Goal: Task Accomplishment & Management: Complete application form

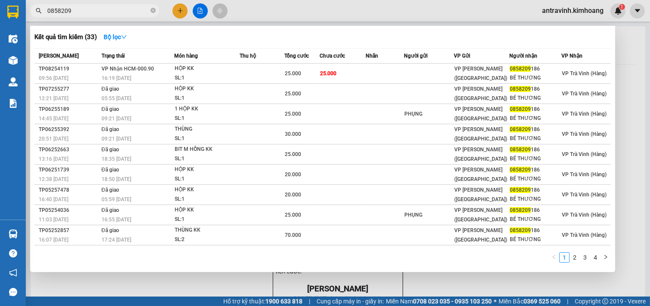
click at [97, 12] on input "0858209" at bounding box center [97, 10] width 101 height 9
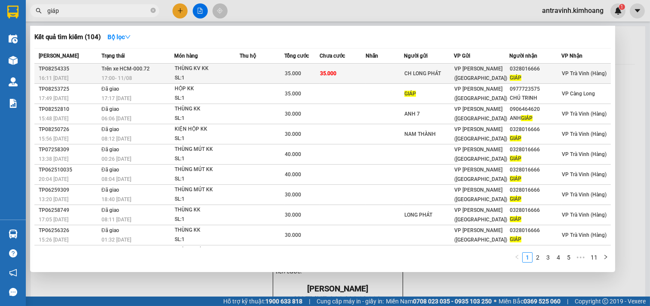
type input "giáp"
click at [359, 75] on td "35.000" at bounding box center [342, 74] width 46 height 20
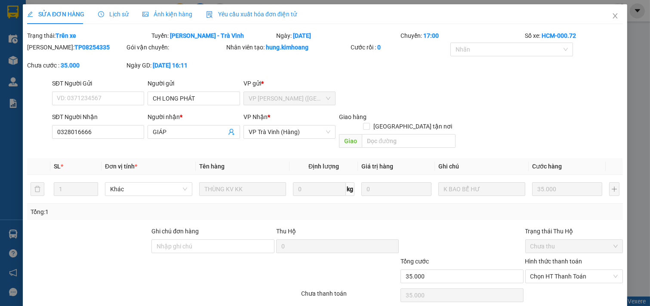
type input "CH LONG PHÁT"
type input "0328016666"
type input "GIÁP"
type input "35.000"
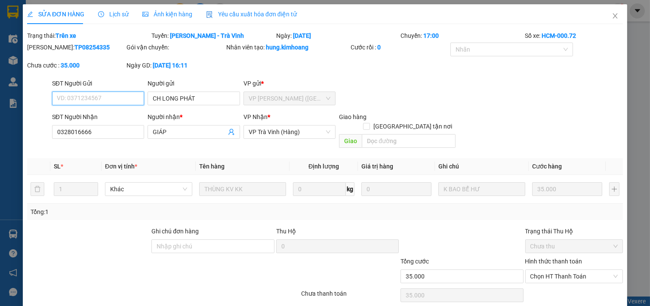
scroll to position [14, 0]
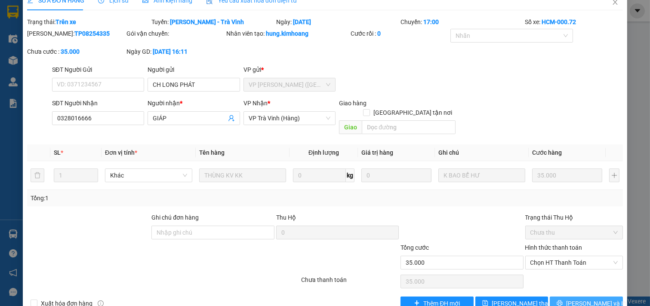
click at [581, 299] on span "[PERSON_NAME] và In" at bounding box center [596, 303] width 60 height 9
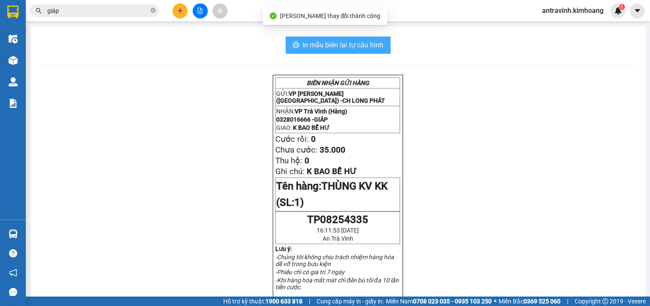
click at [367, 41] on span "In mẫu biên lai tự cấu hình" at bounding box center [343, 45] width 81 height 11
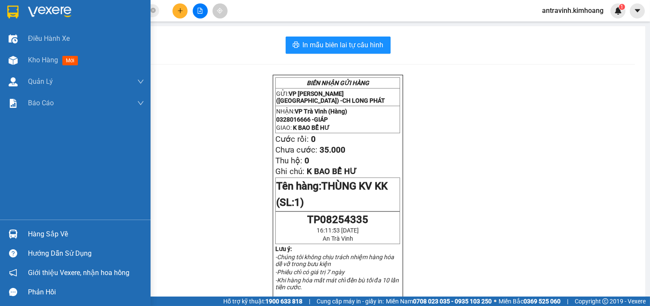
click at [29, 235] on div "Hàng sắp về" at bounding box center [86, 234] width 116 height 13
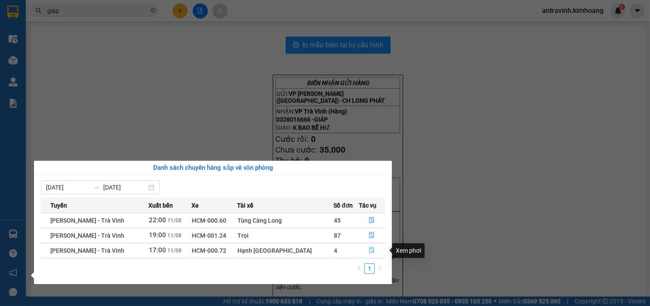
click at [371, 248] on icon "file-done" at bounding box center [371, 250] width 6 height 6
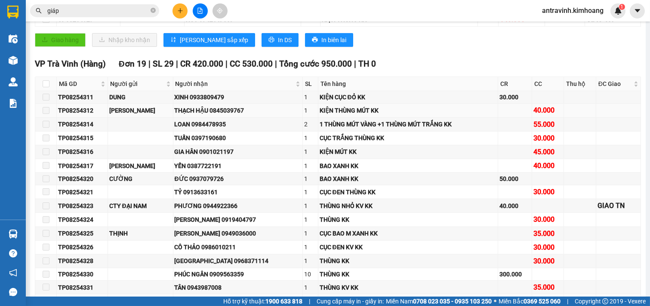
scroll to position [190, 0]
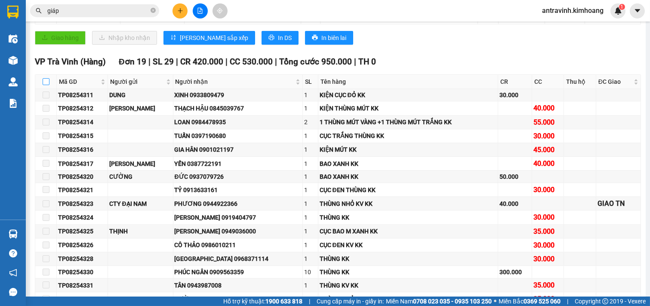
click at [46, 85] on label at bounding box center [46, 81] width 7 height 9
click at [46, 85] on input "checkbox" at bounding box center [46, 81] width 7 height 7
checkbox input "true"
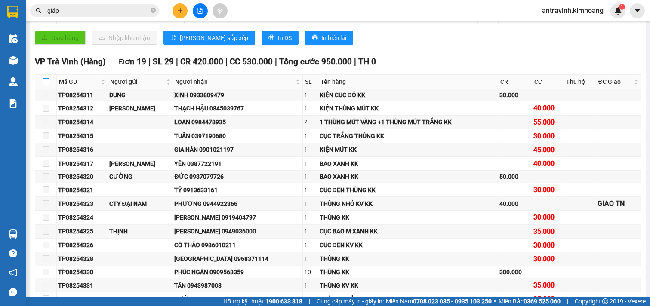
checkbox input "true"
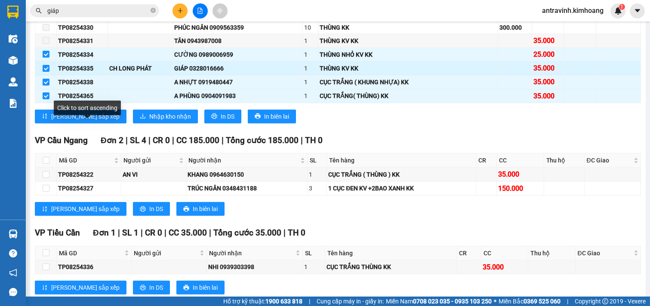
scroll to position [381, 0]
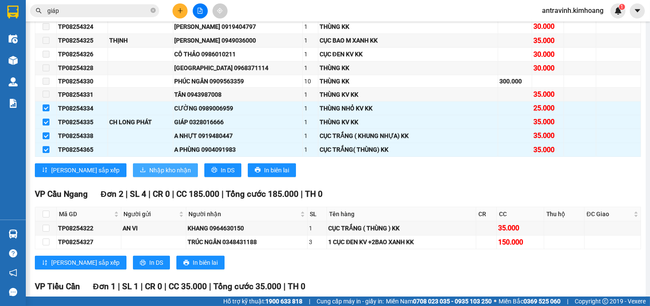
click at [149, 175] on span "Nhập kho nhận" at bounding box center [170, 170] width 42 height 9
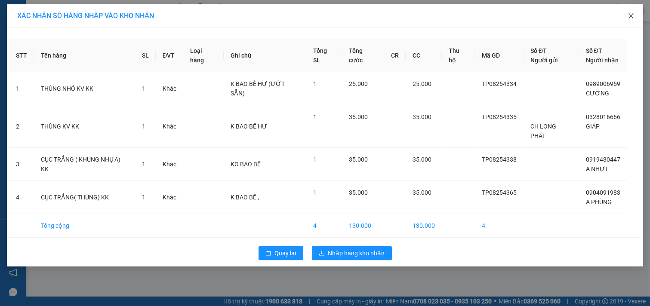
click at [632, 14] on icon "close" at bounding box center [630, 15] width 5 height 5
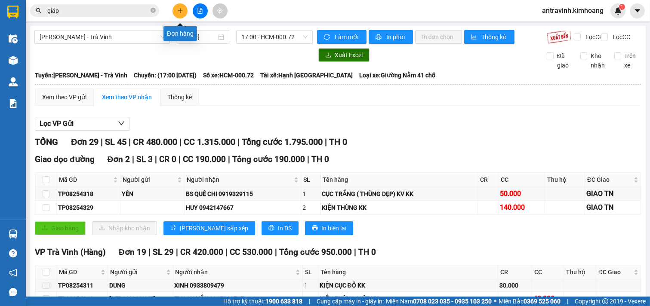
click at [177, 12] on icon "plus" at bounding box center [180, 11] width 6 height 6
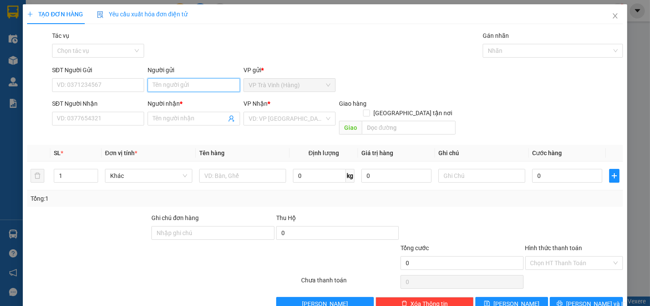
click at [190, 88] on input "Người gửi" at bounding box center [193, 85] width 92 height 14
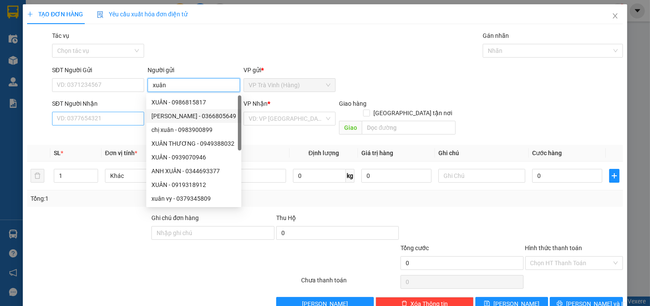
type input "xuân"
click at [131, 119] on input "SĐT Người Nhận" at bounding box center [98, 119] width 92 height 14
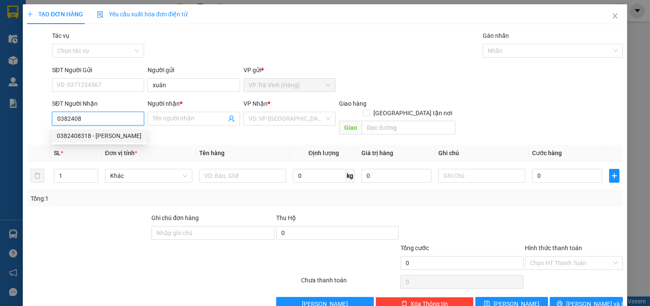
click at [126, 135] on div "0382408318 - [PERSON_NAME]" at bounding box center [99, 135] width 85 height 9
type input "0382408318"
type input "chú kiên"
type input "180.000"
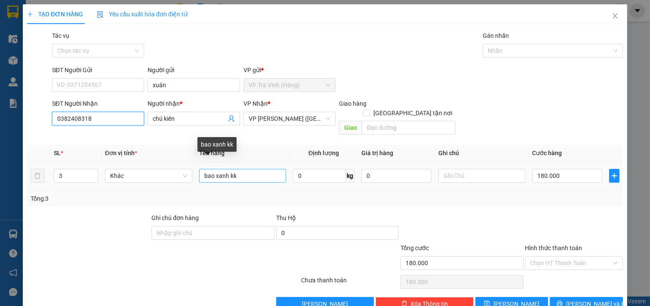
type input "0382408318"
click at [245, 170] on input "bao xanh kk" at bounding box center [242, 176] width 87 height 14
type input "b"
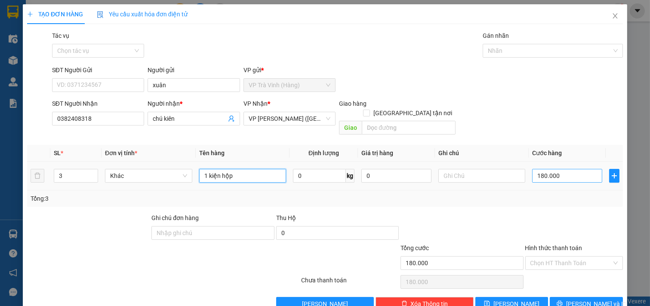
type input "1 kiện hộp"
click at [561, 169] on input "180.000" at bounding box center [567, 176] width 70 height 14
click at [70, 170] on input "3" at bounding box center [75, 175] width 43 height 13
type input "1"
click at [558, 169] on input "180.000" at bounding box center [567, 176] width 70 height 14
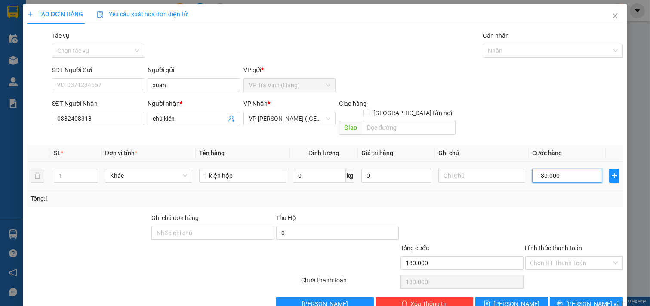
type input "2"
type input "25"
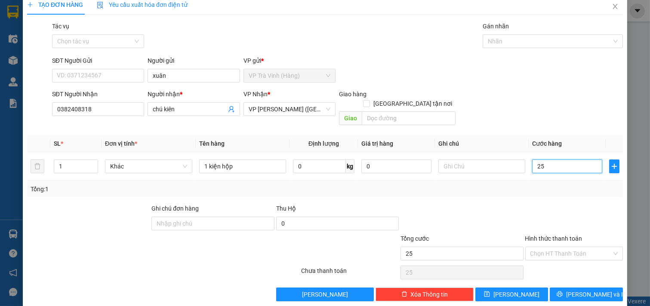
scroll to position [12, 0]
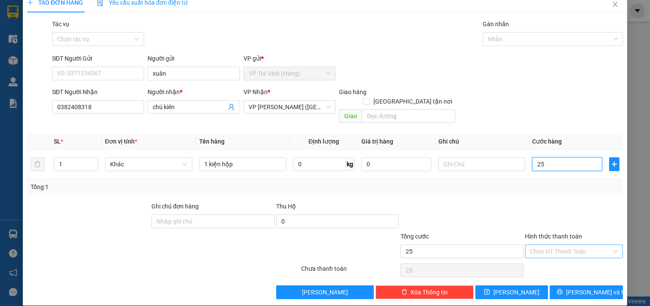
type input "25"
type input "25.000"
click at [568, 245] on input "Hình thức thanh toán" at bounding box center [571, 251] width 82 height 13
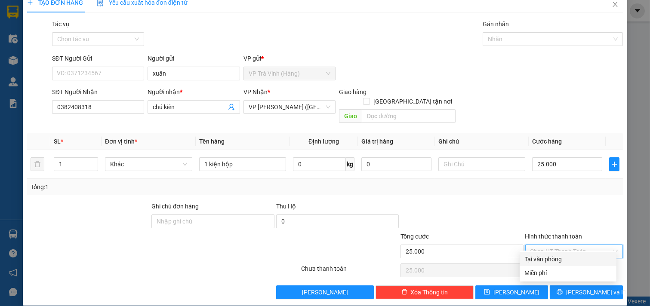
click at [567, 258] on div "Tại văn phòng" at bounding box center [568, 259] width 86 height 9
type input "0"
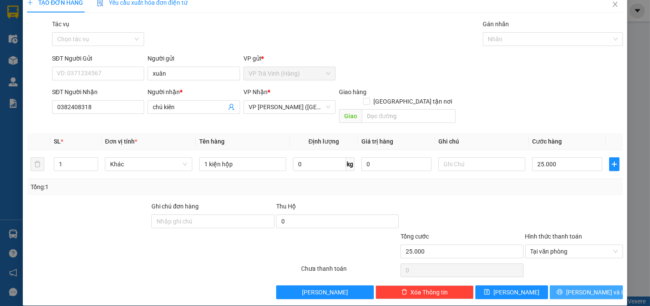
click at [575, 288] on span "[PERSON_NAME] và In" at bounding box center [596, 292] width 60 height 9
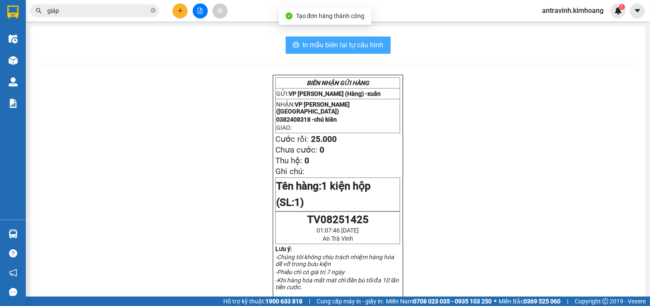
click at [374, 43] on span "In mẫu biên lai tự cấu hình" at bounding box center [343, 45] width 81 height 11
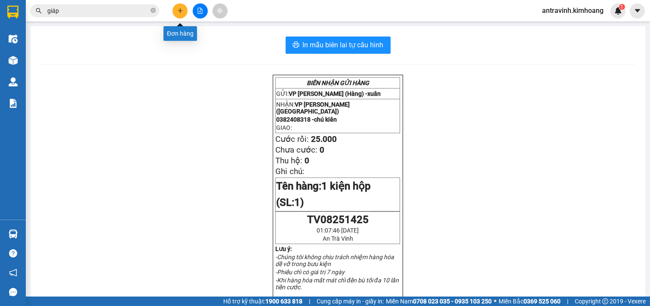
click at [182, 10] on icon "plus" at bounding box center [180, 11] width 6 height 6
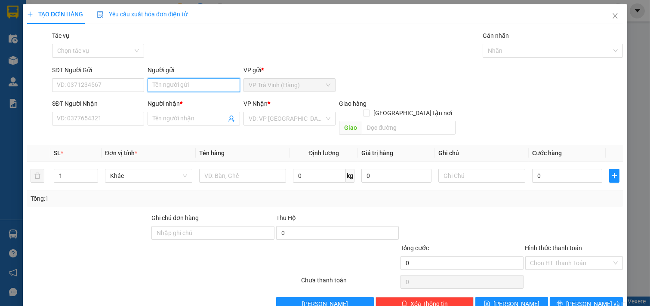
click at [187, 83] on input "Người gửi" at bounding box center [193, 85] width 92 height 14
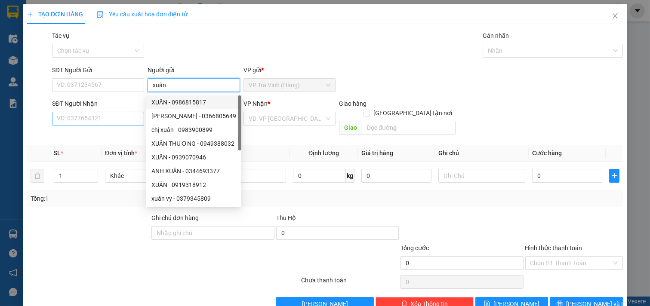
type input "xuân"
click at [117, 118] on input "SĐT Người Nhận" at bounding box center [98, 119] width 92 height 14
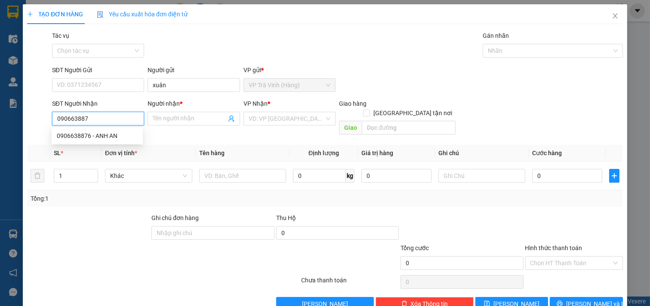
type input "0906638876"
click at [120, 135] on div "0906638876 - ANH AN" at bounding box center [97, 135] width 81 height 9
type input "ANH AN"
type input "35.000"
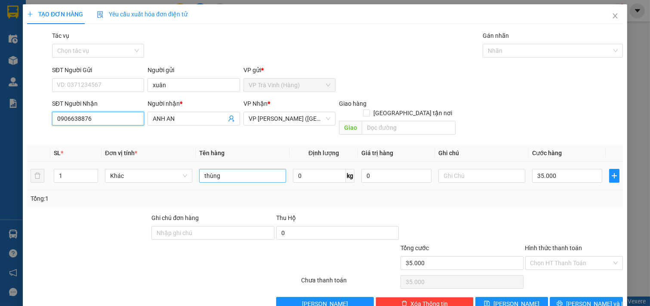
type input "0906638876"
click at [223, 171] on input "thùng" at bounding box center [242, 176] width 87 height 14
type input "t"
type input "bao trắng"
click at [553, 170] on input "35.000" at bounding box center [567, 176] width 70 height 14
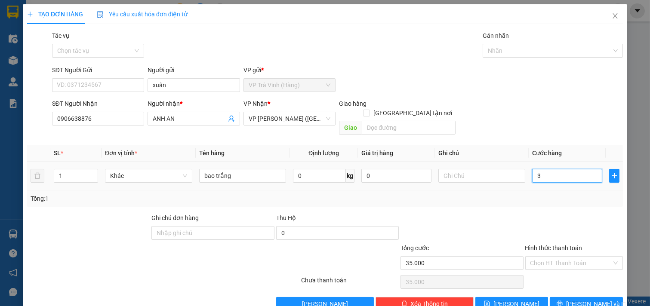
type input "32"
type input "320"
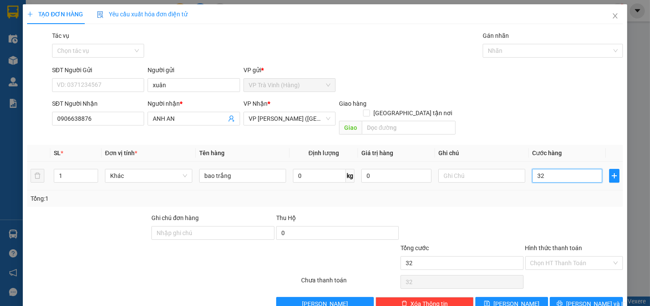
type input "320"
type input "32"
type input "3"
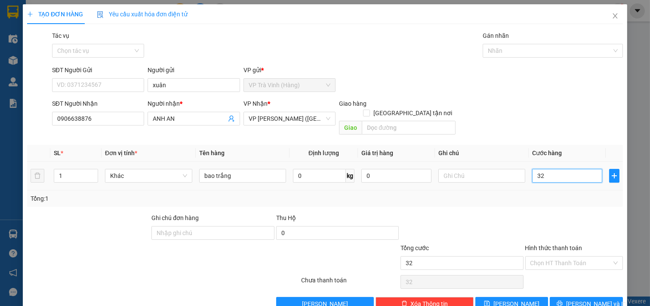
type input "3"
type input "30"
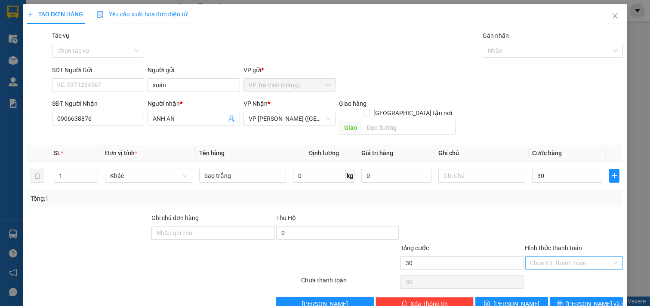
type input "30.000"
click at [562, 257] on input "Hình thức thanh toán" at bounding box center [571, 263] width 82 height 13
click at [561, 267] on div "Tại văn phòng" at bounding box center [568, 270] width 86 height 9
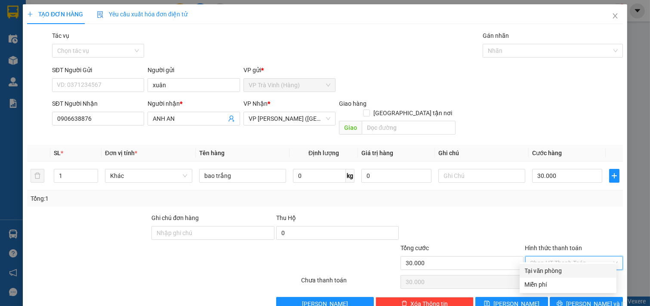
type input "0"
click at [562, 301] on icon "printer" at bounding box center [559, 304] width 6 height 6
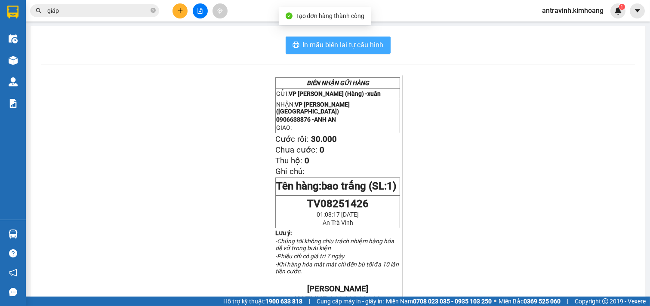
click at [360, 49] on span "In mẫu biên lai tự cấu hình" at bounding box center [343, 45] width 81 height 11
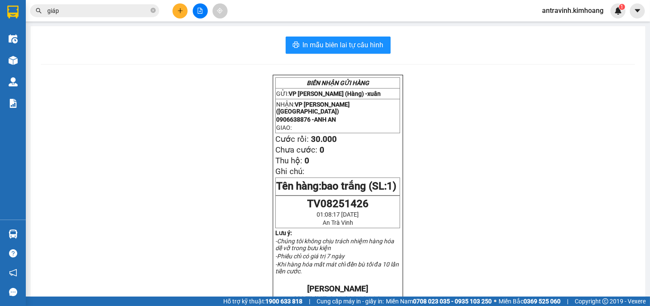
click at [113, 10] on input "giáp" at bounding box center [97, 10] width 101 height 9
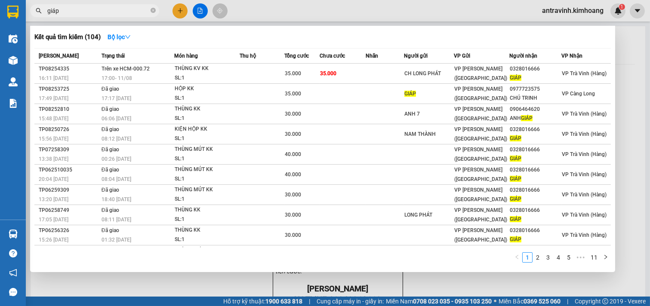
click at [113, 10] on input "giáp" at bounding box center [97, 10] width 101 height 9
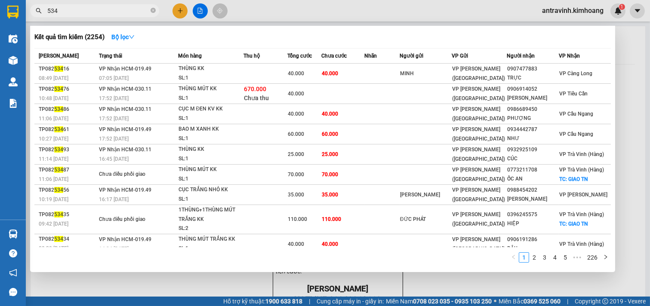
click at [79, 12] on input "534" at bounding box center [97, 10] width 101 height 9
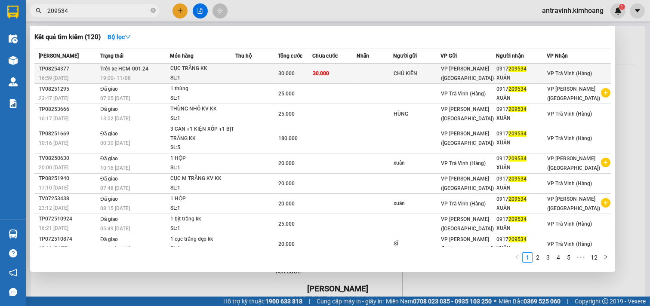
type input "209534"
click at [309, 75] on div "30.000" at bounding box center [295, 73] width 34 height 9
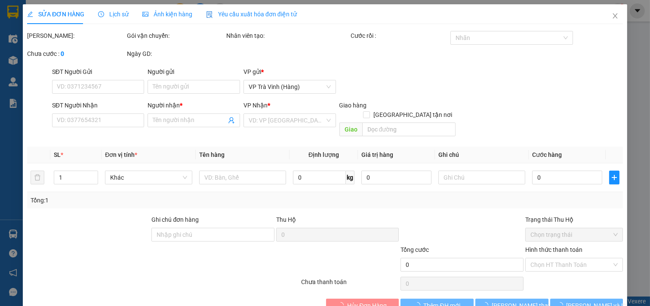
type input "CHÚ KIÊN"
type input "0917209534"
type input "XUÂN"
type input "30.000"
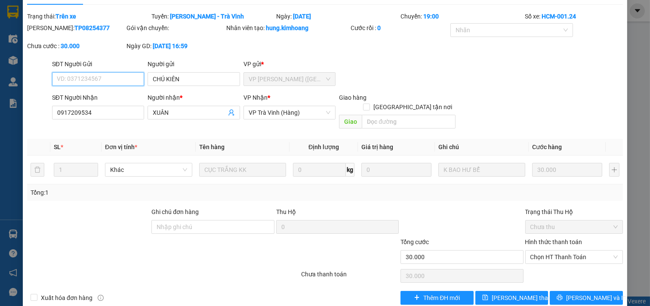
scroll to position [25, 0]
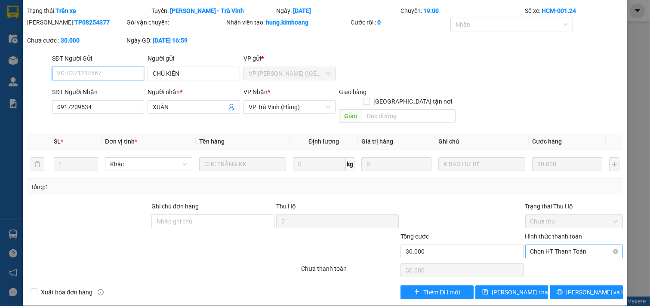
click at [555, 245] on span "Chọn HT Thanh Toán" at bounding box center [574, 251] width 88 height 13
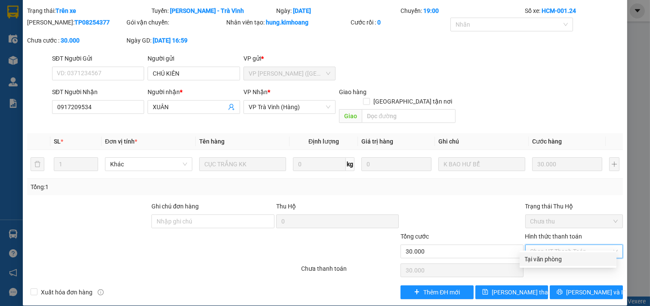
click at [556, 258] on div "Tại văn phòng" at bounding box center [568, 259] width 86 height 9
type input "0"
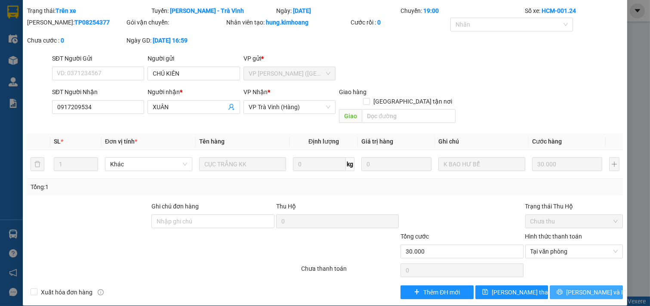
click at [561, 285] on button "[PERSON_NAME] và In" at bounding box center [585, 292] width 73 height 14
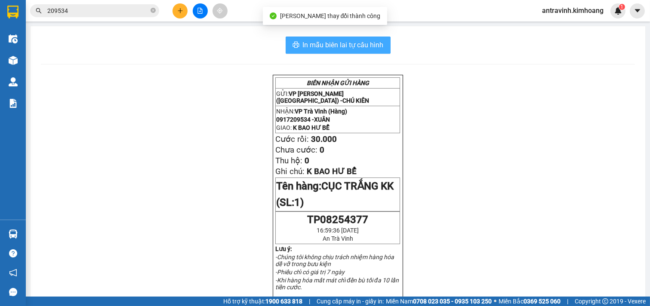
click at [324, 41] on span "In mẫu biên lai tự cấu hình" at bounding box center [343, 45] width 81 height 11
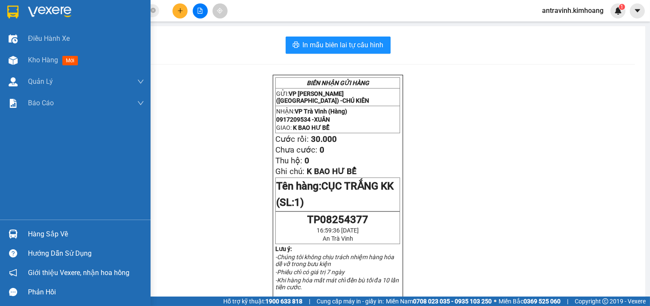
click at [28, 235] on div "Hàng sắp về" at bounding box center [86, 234] width 116 height 13
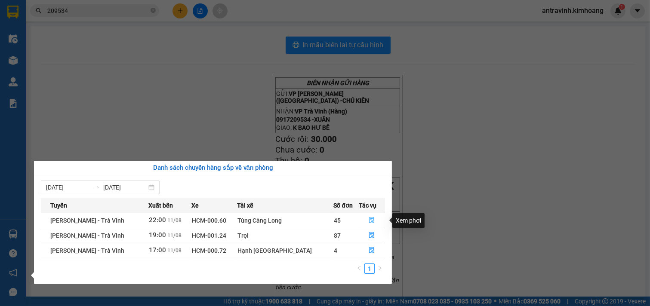
click at [371, 220] on icon "file-done" at bounding box center [371, 220] width 6 height 6
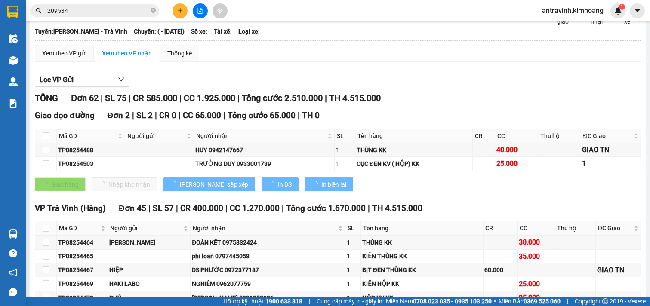
scroll to position [143, 0]
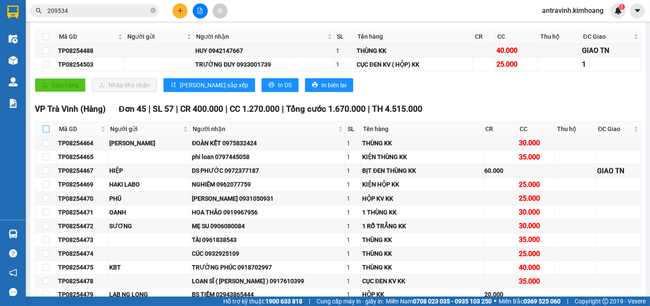
click at [44, 132] on input "checkbox" at bounding box center [46, 129] width 7 height 7
checkbox input "true"
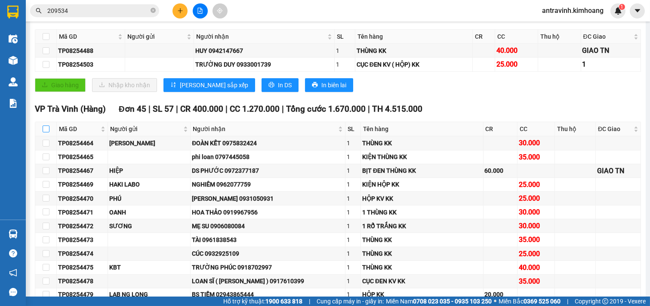
checkbox input "true"
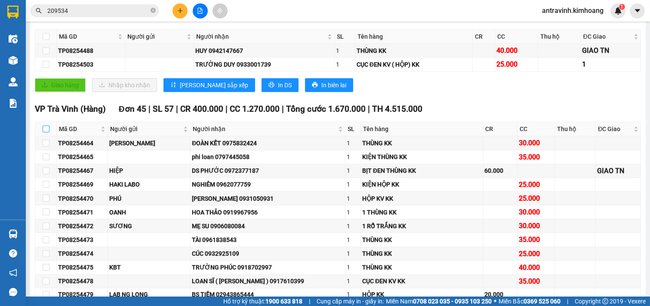
checkbox input "true"
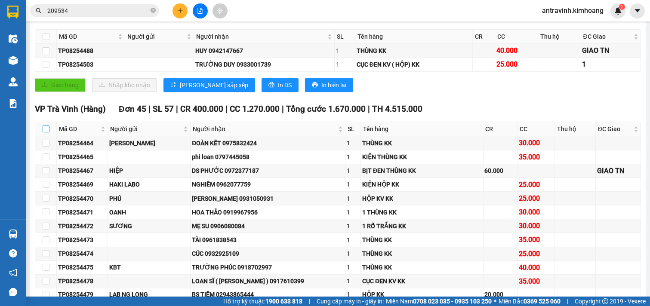
checkbox input "true"
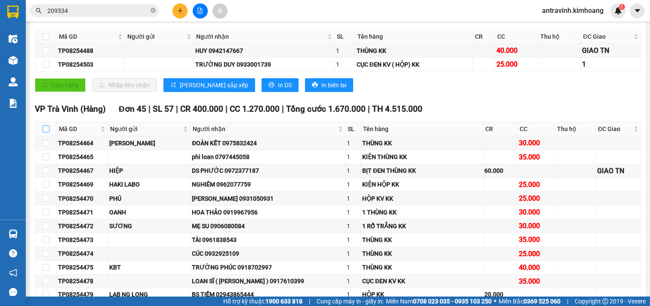
checkbox input "true"
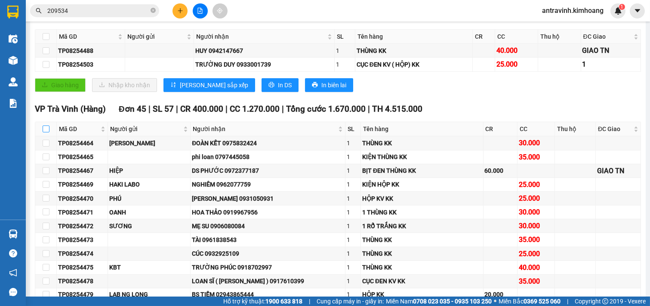
checkbox input "true"
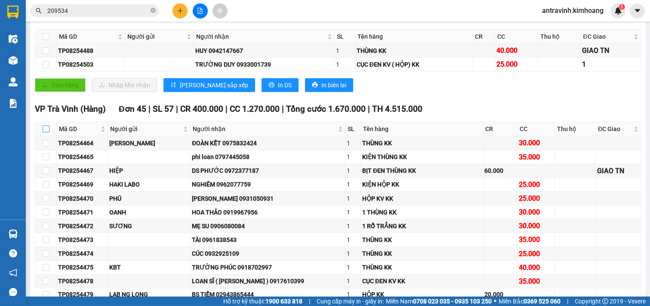
checkbox input "true"
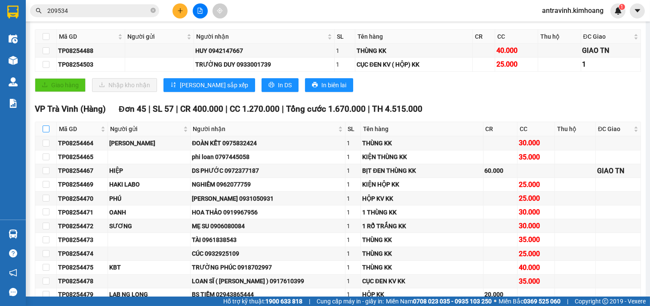
checkbox input "true"
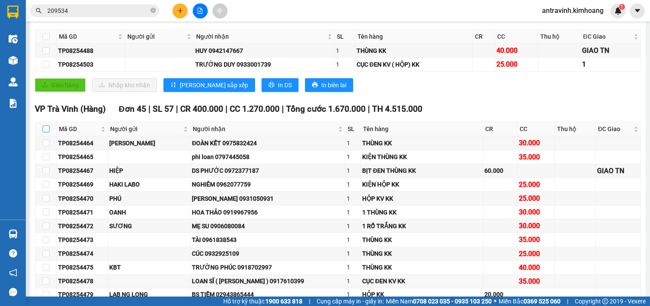
checkbox input "true"
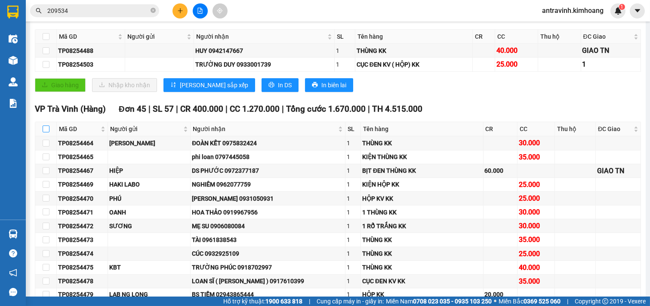
checkbox input "true"
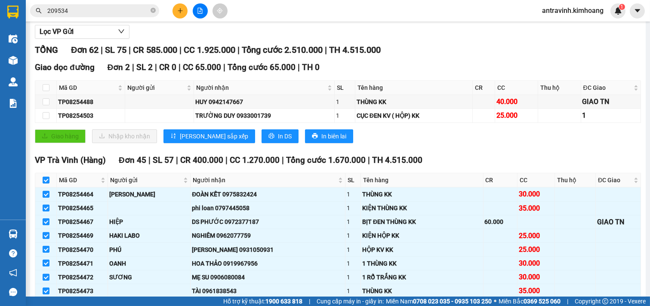
scroll to position [0, 0]
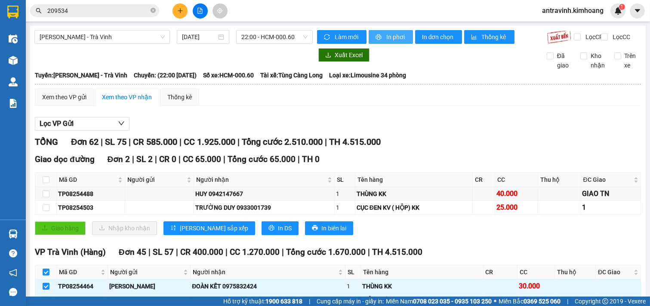
click at [386, 40] on span "In phơi" at bounding box center [396, 36] width 20 height 9
